Goal: Information Seeking & Learning: Learn about a topic

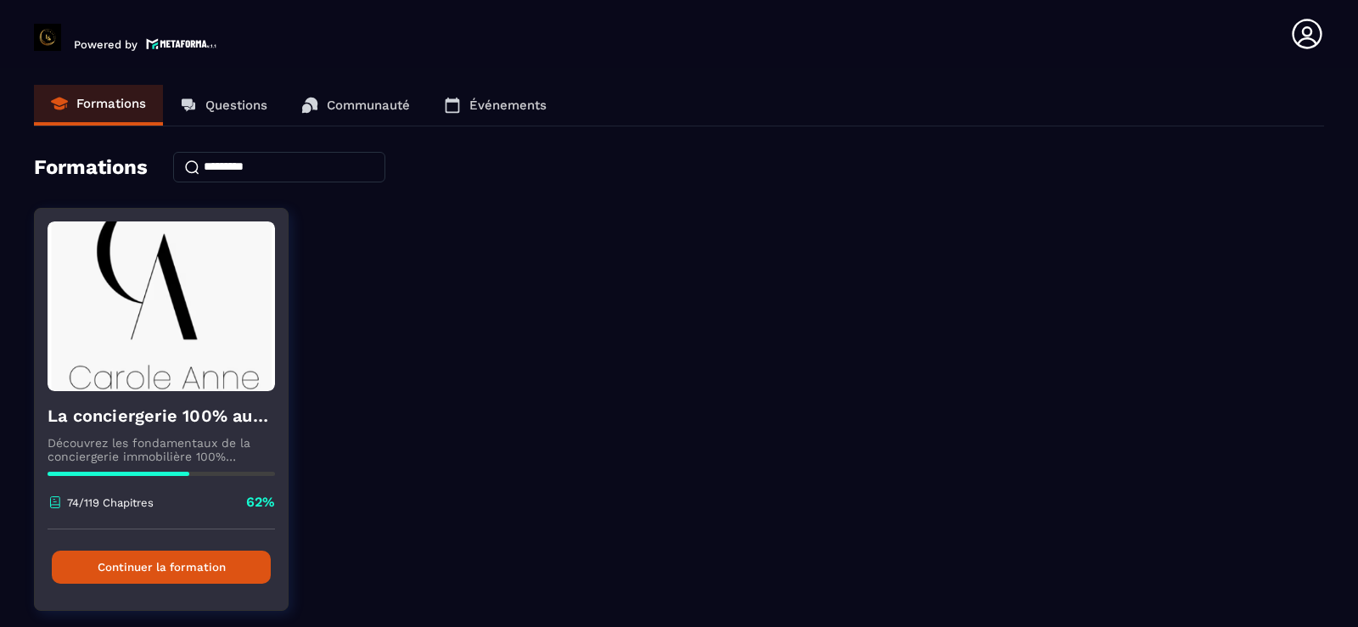
click at [263, 575] on button "Continuer la formation" at bounding box center [161, 567] width 219 height 33
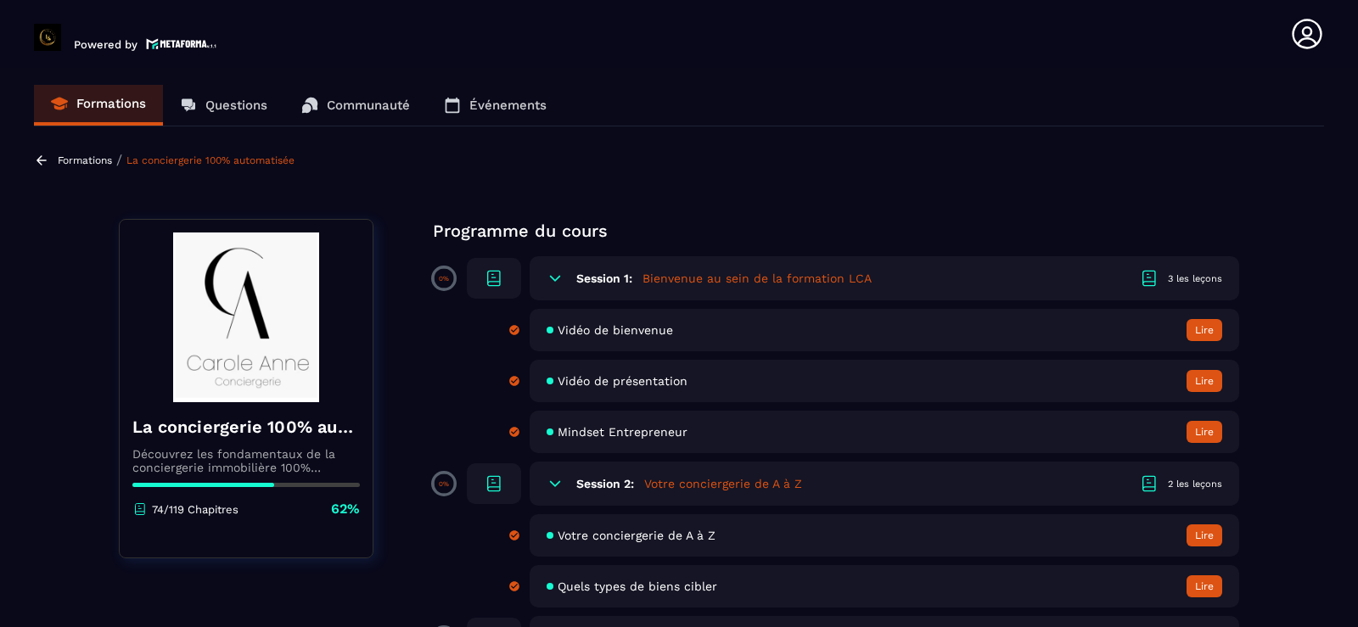
click at [1305, 309] on section "Formations Questions Communauté Événements Formations / La conciergerie 100% au…" at bounding box center [679, 351] width 1358 height 566
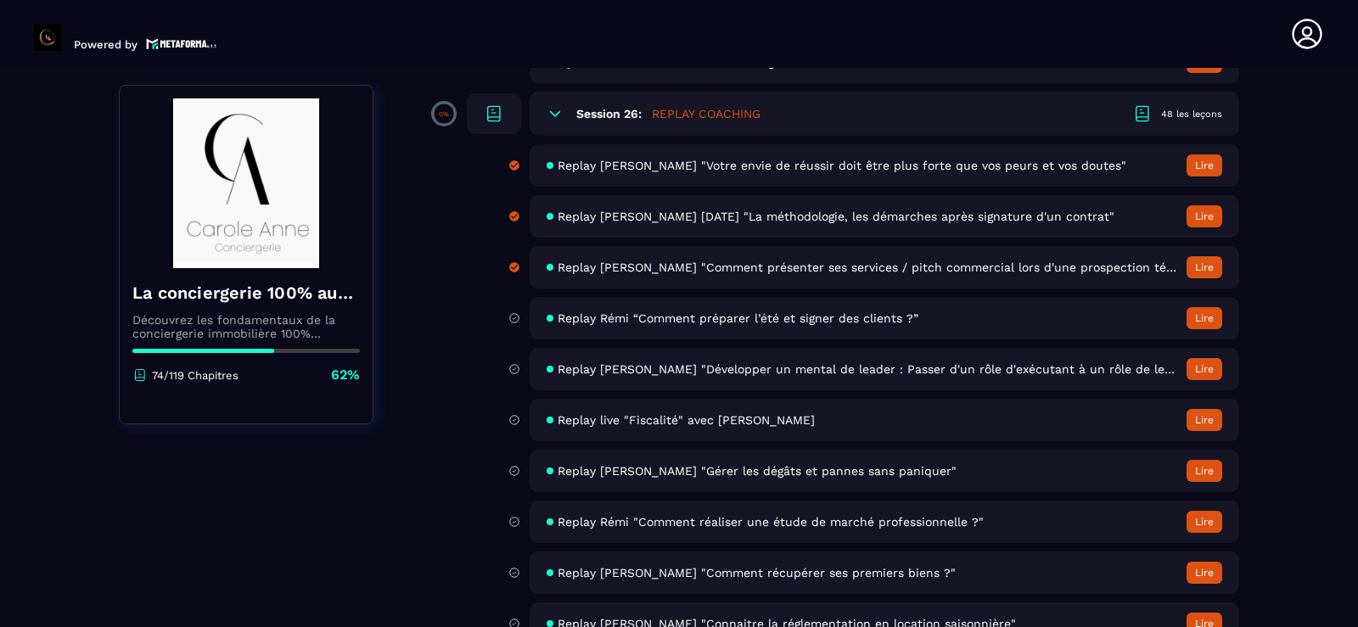
scroll to position [5025, 0]
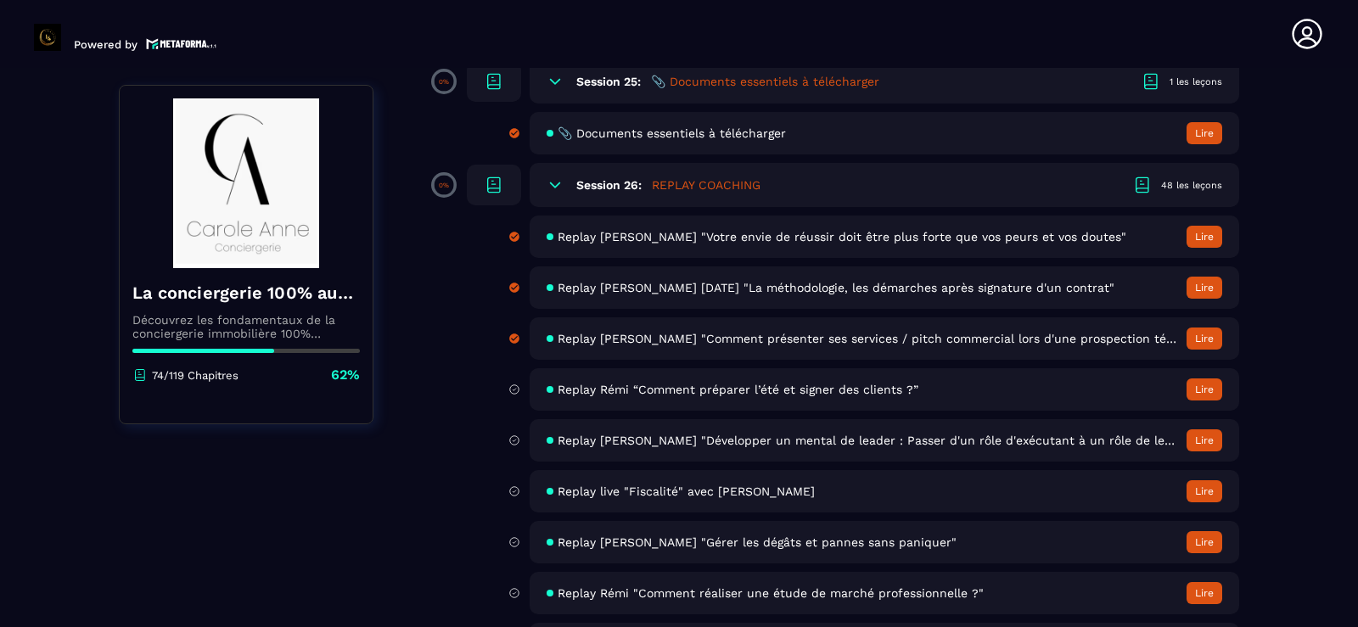
click at [716, 395] on span "Replay Rémi “Comment préparer l’été et signer des clients ?”" at bounding box center [738, 390] width 361 height 14
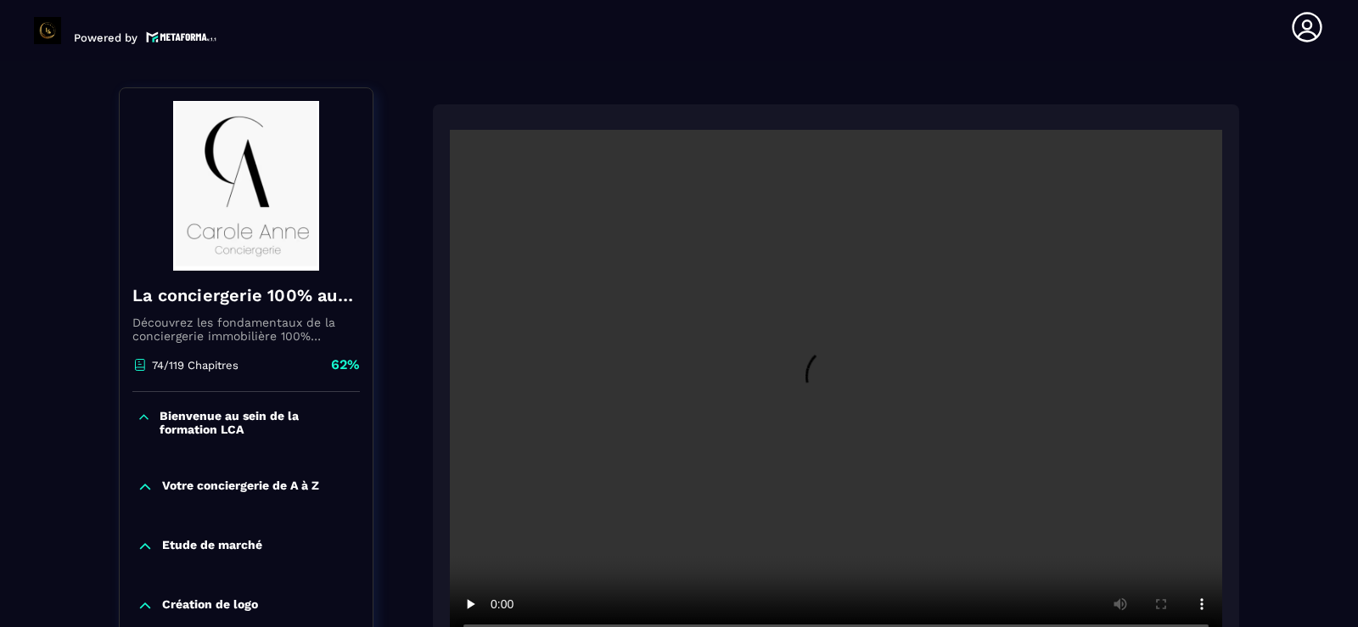
scroll to position [177, 0]
